Goal: Task Accomplishment & Management: Manage account settings

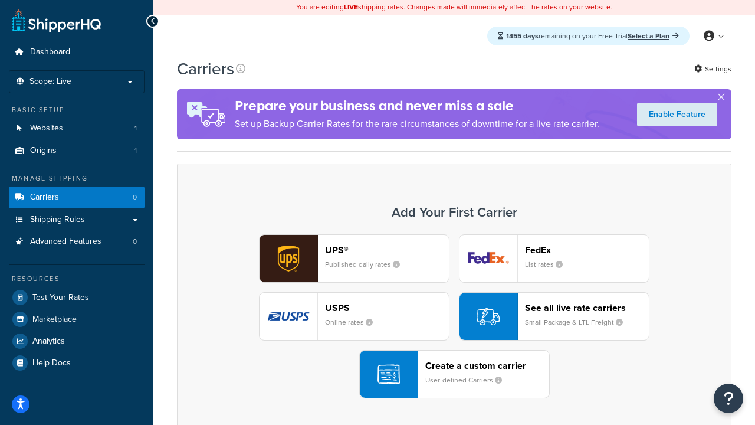
click at [454, 316] on div "UPS® Published daily rates FedEx List rates USPS Online rates See all live rate…" at bounding box center [454, 316] width 530 height 164
click at [587, 250] on header "FedEx" at bounding box center [587, 249] width 124 height 11
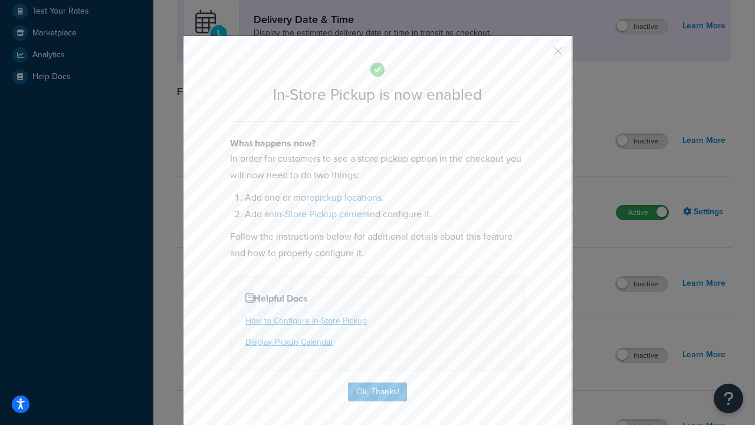
scroll to position [331, 0]
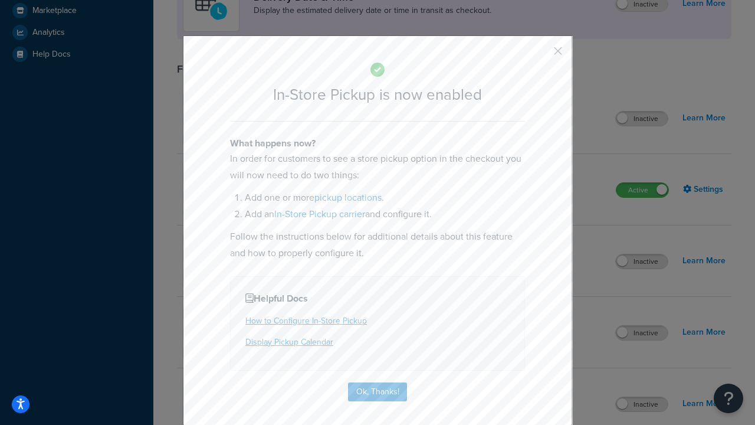
click at [541, 55] on button "button" at bounding box center [540, 55] width 3 height 3
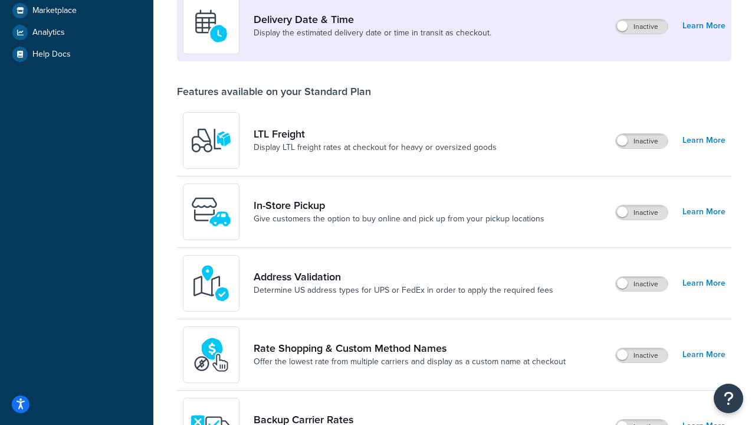
scroll to position [286, 0]
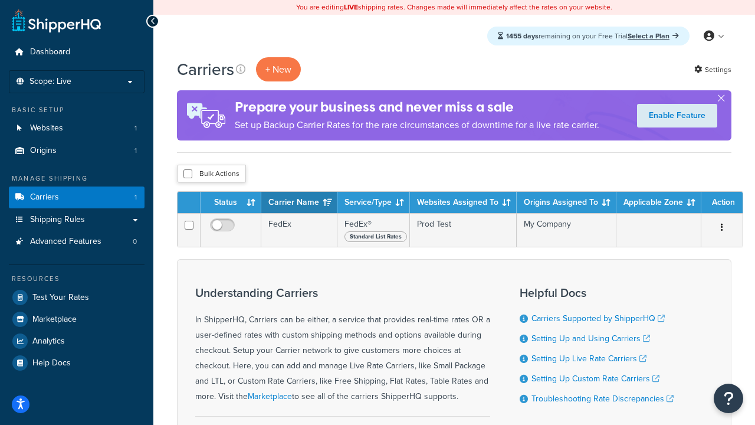
click at [188, 174] on input "checkbox" at bounding box center [188, 173] width 9 height 9
checkbox input "true"
click at [0, 0] on button "Delete" at bounding box center [0, 0] width 0 height 0
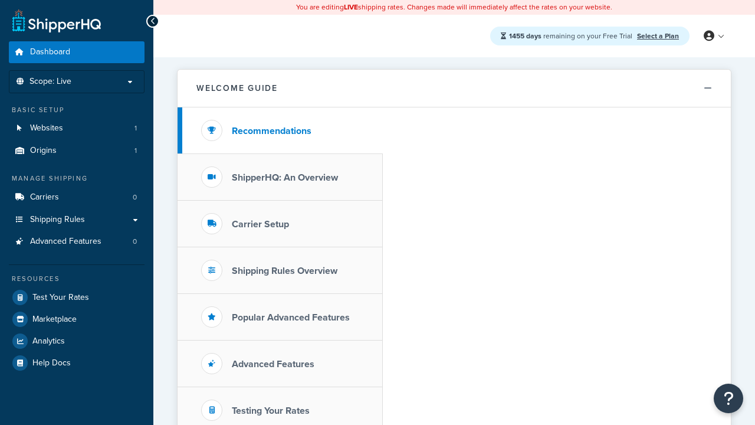
click at [50, 52] on span "Dashboard" at bounding box center [50, 52] width 40 height 10
click at [714, 36] on icon at bounding box center [709, 36] width 11 height 11
click at [0, 0] on span "Contact Us" at bounding box center [0, 0] width 0 height 0
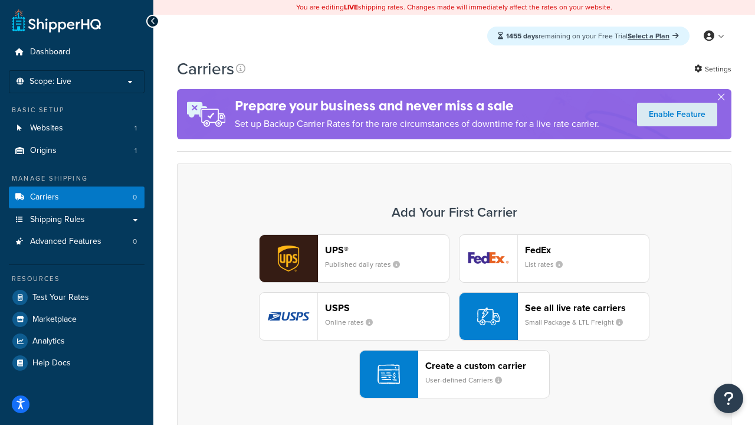
click at [454, 316] on div "UPS® Published daily rates FedEx List rates USPS Online rates See all live rate…" at bounding box center [454, 316] width 530 height 164
click at [587, 250] on header "FedEx" at bounding box center [587, 249] width 124 height 11
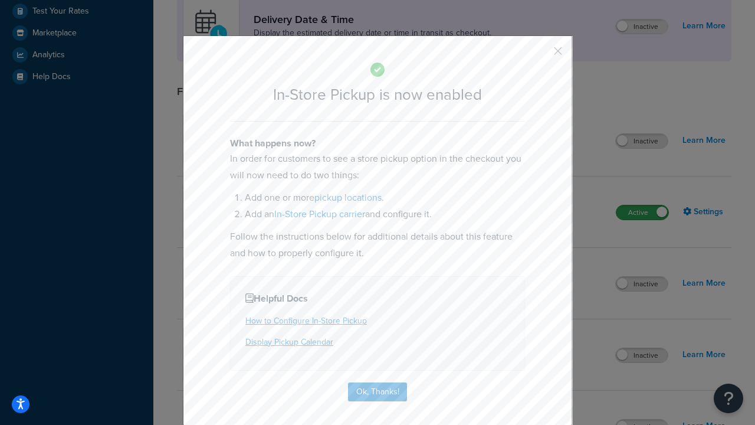
scroll to position [331, 0]
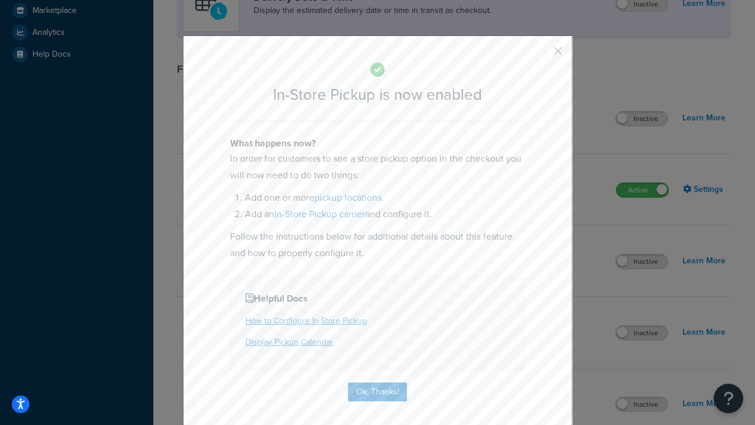
click at [541, 55] on button "button" at bounding box center [540, 55] width 3 height 3
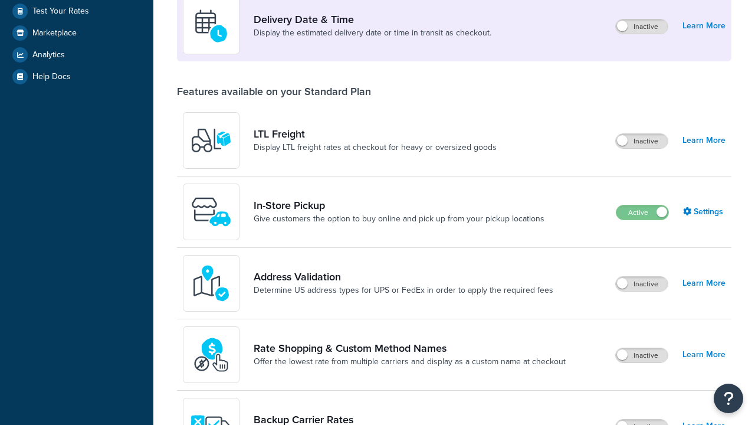
scroll to position [286, 0]
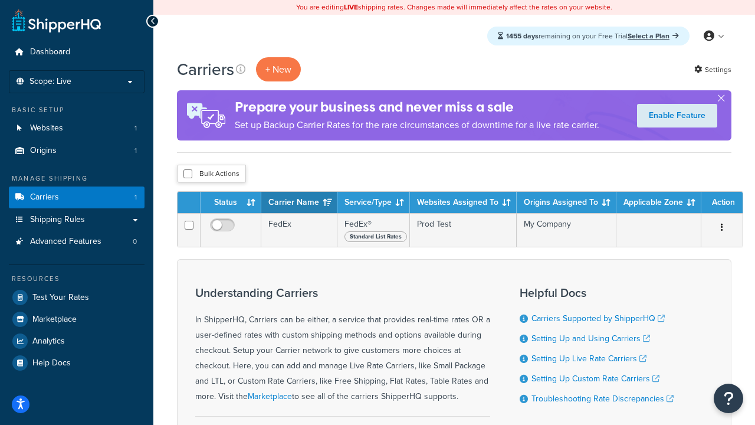
click at [188, 174] on input "checkbox" at bounding box center [188, 173] width 9 height 9
checkbox input "true"
click at [0, 0] on button "Delete" at bounding box center [0, 0] width 0 height 0
